Goal: Task Accomplishment & Management: Complete application form

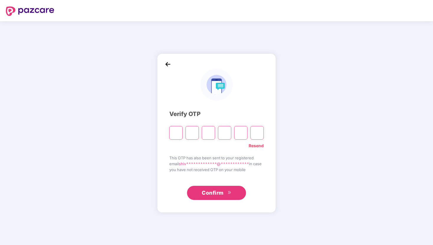
type input "*"
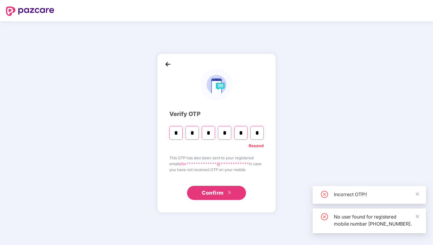
type input "*"
click at [208, 194] on span "Confirm" at bounding box center [213, 193] width 22 height 8
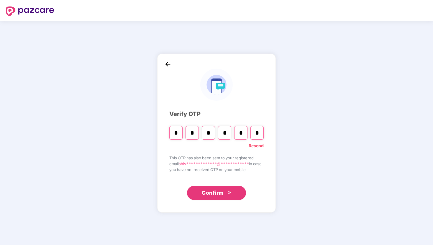
click at [260, 147] on link "Resend" at bounding box center [256, 146] width 15 height 6
click at [173, 137] on input "Please enter verification code. Digit 1" at bounding box center [175, 133] width 13 height 14
type input "*"
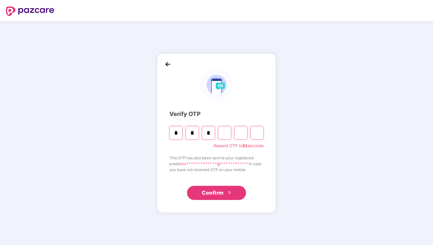
type input "*"
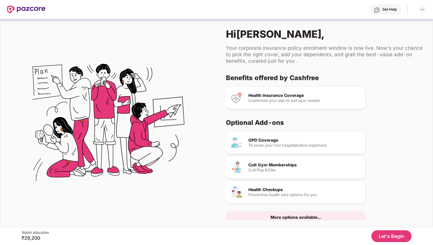
click at [173, 137] on img at bounding box center [108, 125] width 152 height 152
click at [208, 124] on div at bounding box center [108, 125] width 216 height 212
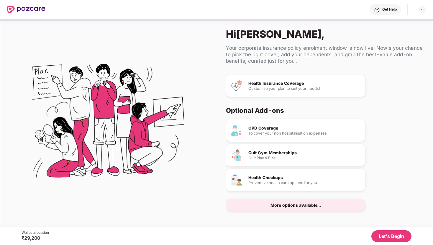
click at [315, 84] on div "Health Insurance Coverage" at bounding box center [304, 83] width 112 height 4
click at [265, 87] on div "Customise your plan to suit your needs!" at bounding box center [304, 89] width 112 height 4
click at [287, 204] on div "More options available..." at bounding box center [295, 205] width 50 height 4
click at [281, 208] on div "More options available..." at bounding box center [295, 206] width 139 height 12
click at [291, 203] on div "More options available..." at bounding box center [295, 205] width 50 height 4
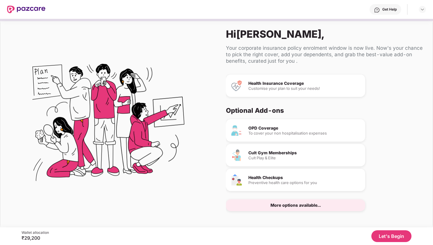
click at [292, 206] on div "More options available..." at bounding box center [295, 205] width 50 height 4
click at [270, 127] on div "OPD Coverage" at bounding box center [304, 128] width 112 height 4
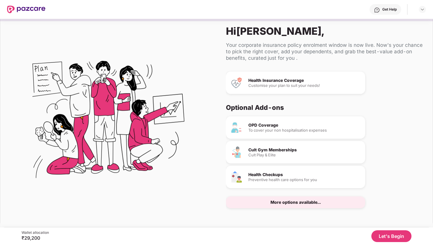
click at [276, 201] on div "More options available..." at bounding box center [295, 202] width 50 height 4
click at [389, 237] on button "Let's Begin" at bounding box center [391, 237] width 40 height 12
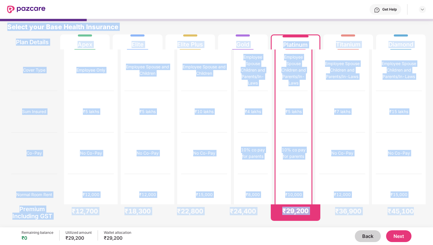
click at [323, 11] on div "Get Help" at bounding box center [235, 9] width 380 height 19
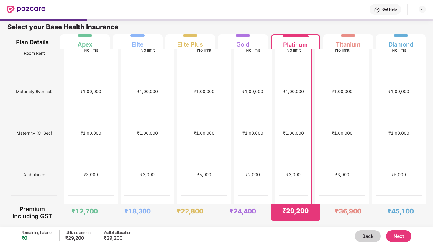
scroll to position [191, 0]
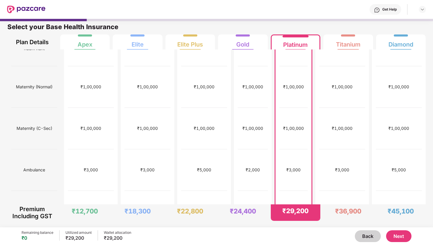
click at [405, 238] on button "Next" at bounding box center [398, 237] width 25 height 12
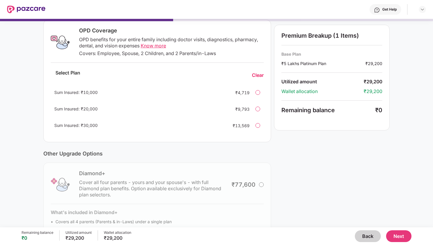
scroll to position [123, 0]
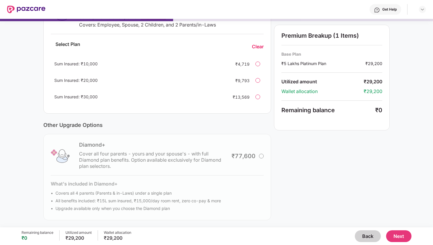
click at [396, 233] on button "Next" at bounding box center [398, 237] width 25 height 12
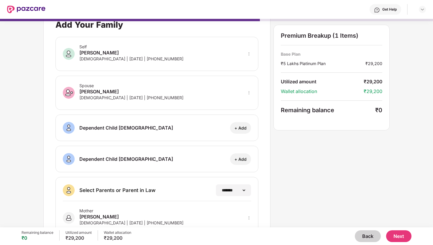
scroll to position [69, 0]
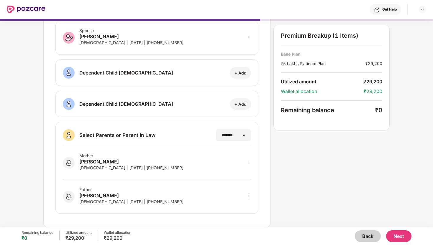
click at [395, 237] on button "Next" at bounding box center [398, 237] width 25 height 12
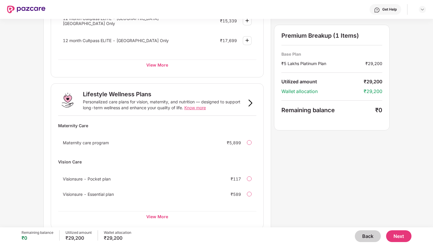
scroll to position [336, 0]
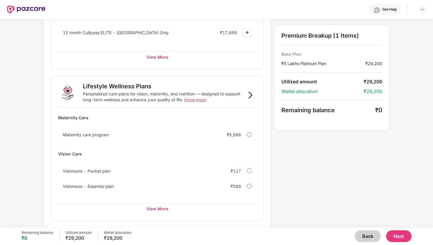
click at [404, 237] on button "Next" at bounding box center [398, 237] width 25 height 12
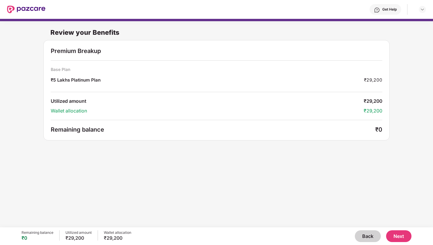
click at [397, 233] on button "Next" at bounding box center [398, 237] width 25 height 12
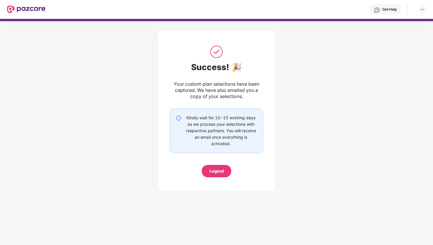
click at [223, 167] on div "Logout" at bounding box center [216, 171] width 29 height 12
